Goal: Information Seeking & Learning: Learn about a topic

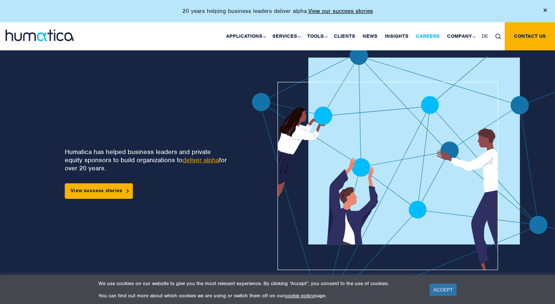
click at [433, 35] on link "Careers" at bounding box center [427, 36] width 31 height 28
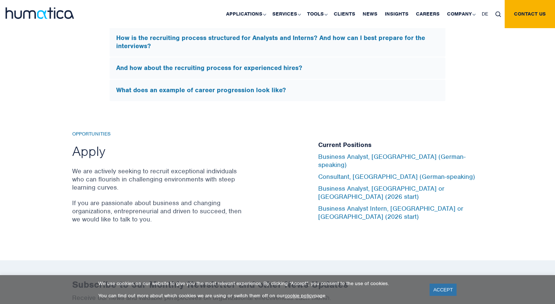
scroll to position [2371, 0]
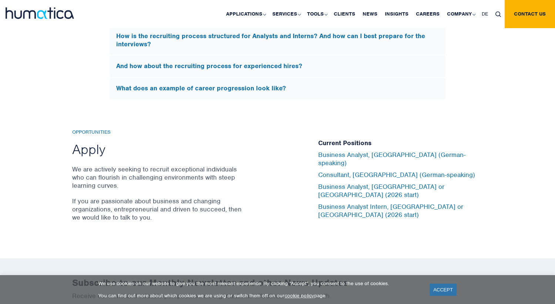
click at [301, 234] on div "Opportunities Apply We are actively seeking to recruit exceptional individuals …" at bounding box center [277, 179] width 555 height 159
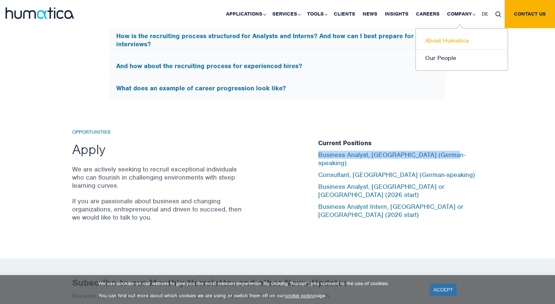
click at [444, 46] on link "About Humatica" at bounding box center [462, 40] width 92 height 17
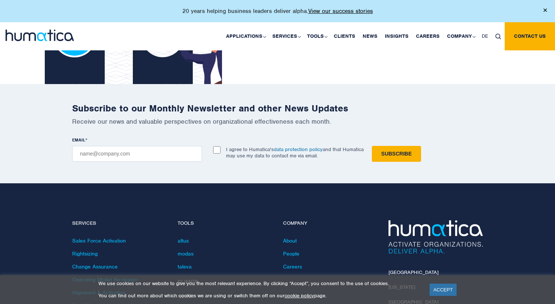
scroll to position [1728, 0]
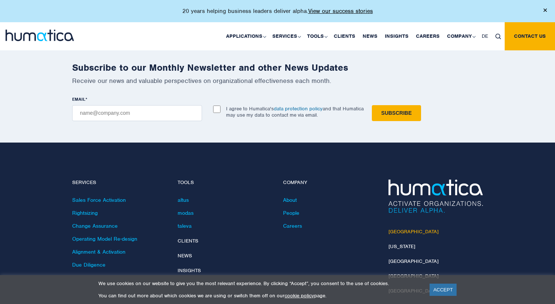
click at [404, 228] on link "[GEOGRAPHIC_DATA]" at bounding box center [414, 231] width 50 height 6
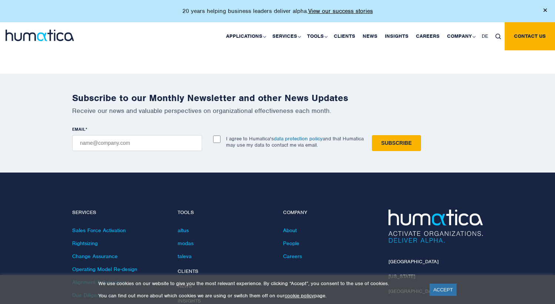
scroll to position [976, 0]
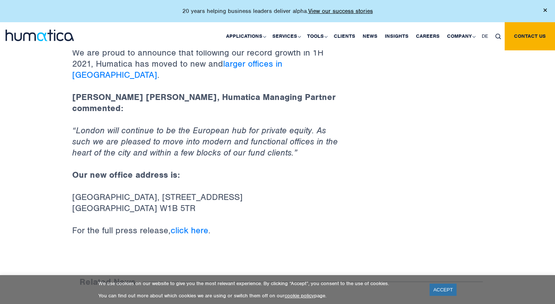
scroll to position [261, 0]
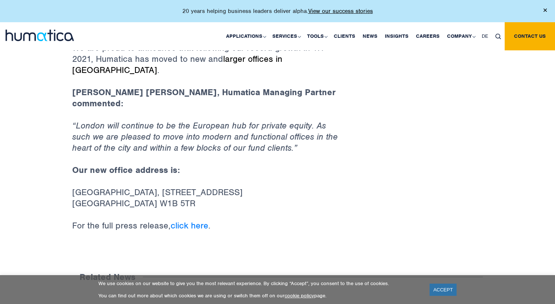
click at [262, 61] on link "larger offices in [GEOGRAPHIC_DATA]" at bounding box center [177, 64] width 210 height 22
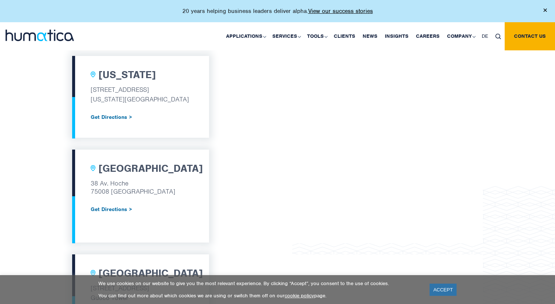
scroll to position [639, 0]
